Goal: Task Accomplishment & Management: Manage account settings

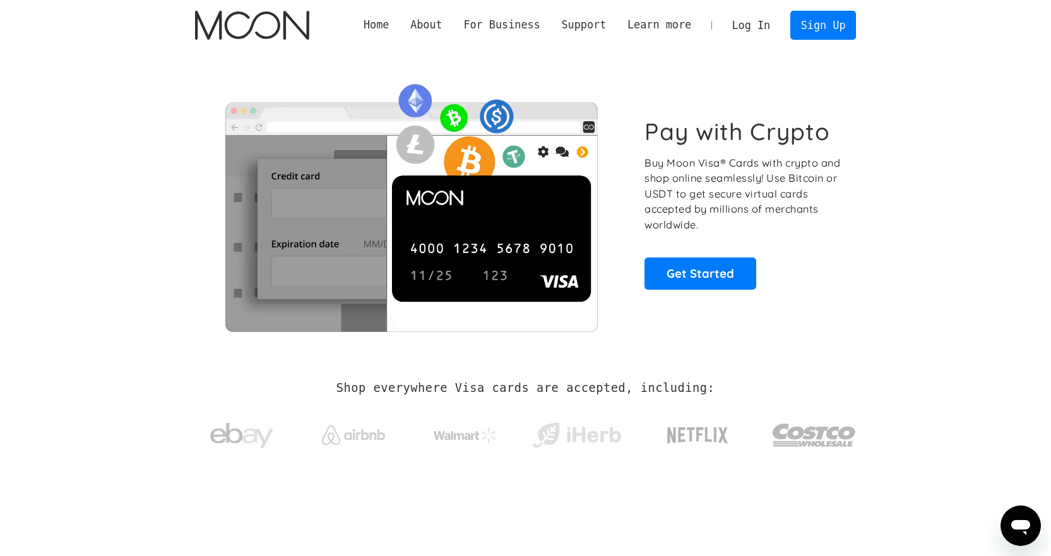
click at [754, 37] on link "Log In" at bounding box center [750, 25] width 59 height 28
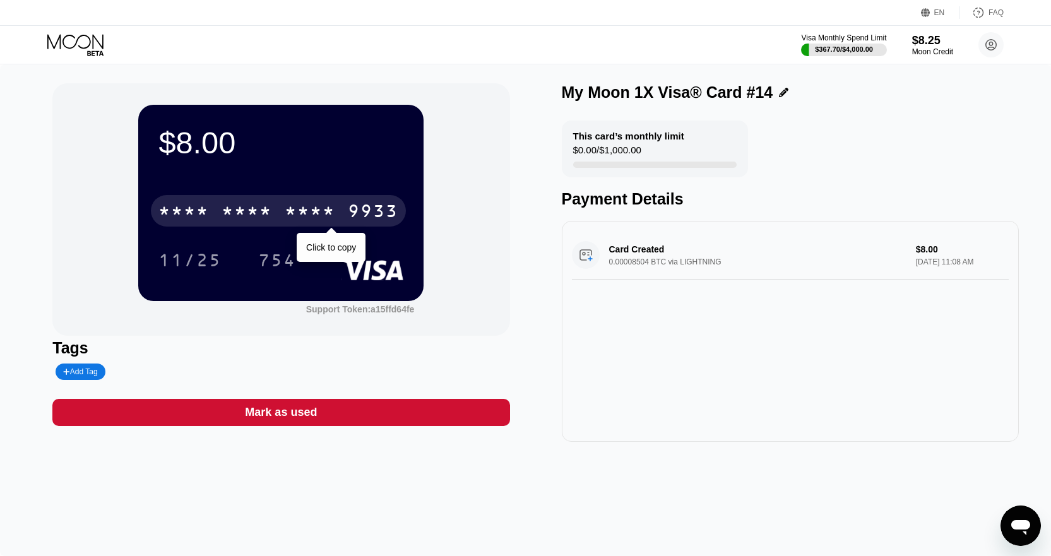
click at [284, 215] on div "* * * * * * * * * * * * 9933" at bounding box center [278, 211] width 255 height 32
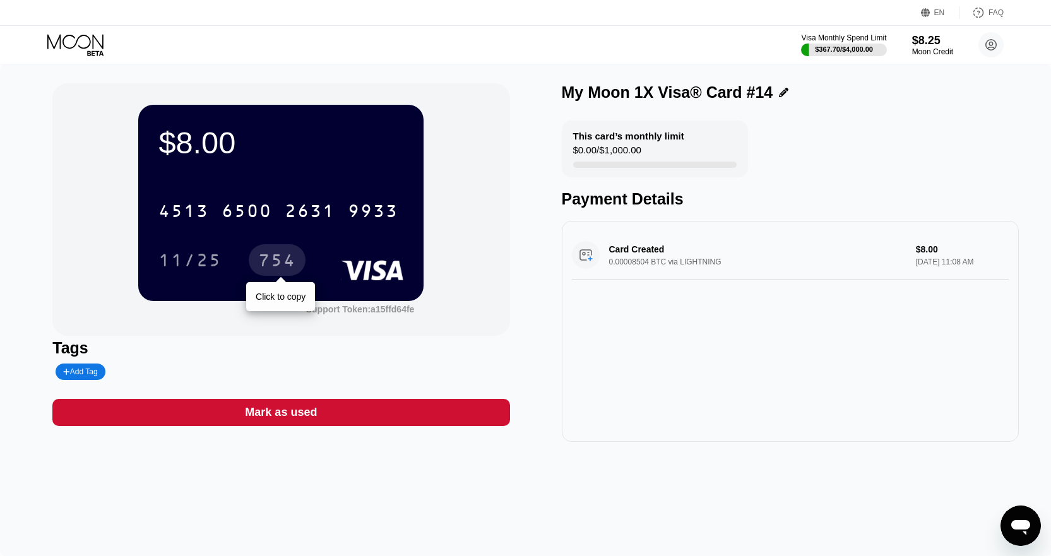
click at [282, 253] on div "754" at bounding box center [277, 260] width 57 height 32
